Goal: Navigation & Orientation: Find specific page/section

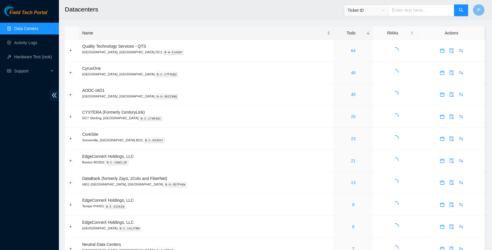
click at [158, 34] on div "Name" at bounding box center [206, 33] width 248 height 6
